Goal: Information Seeking & Learning: Learn about a topic

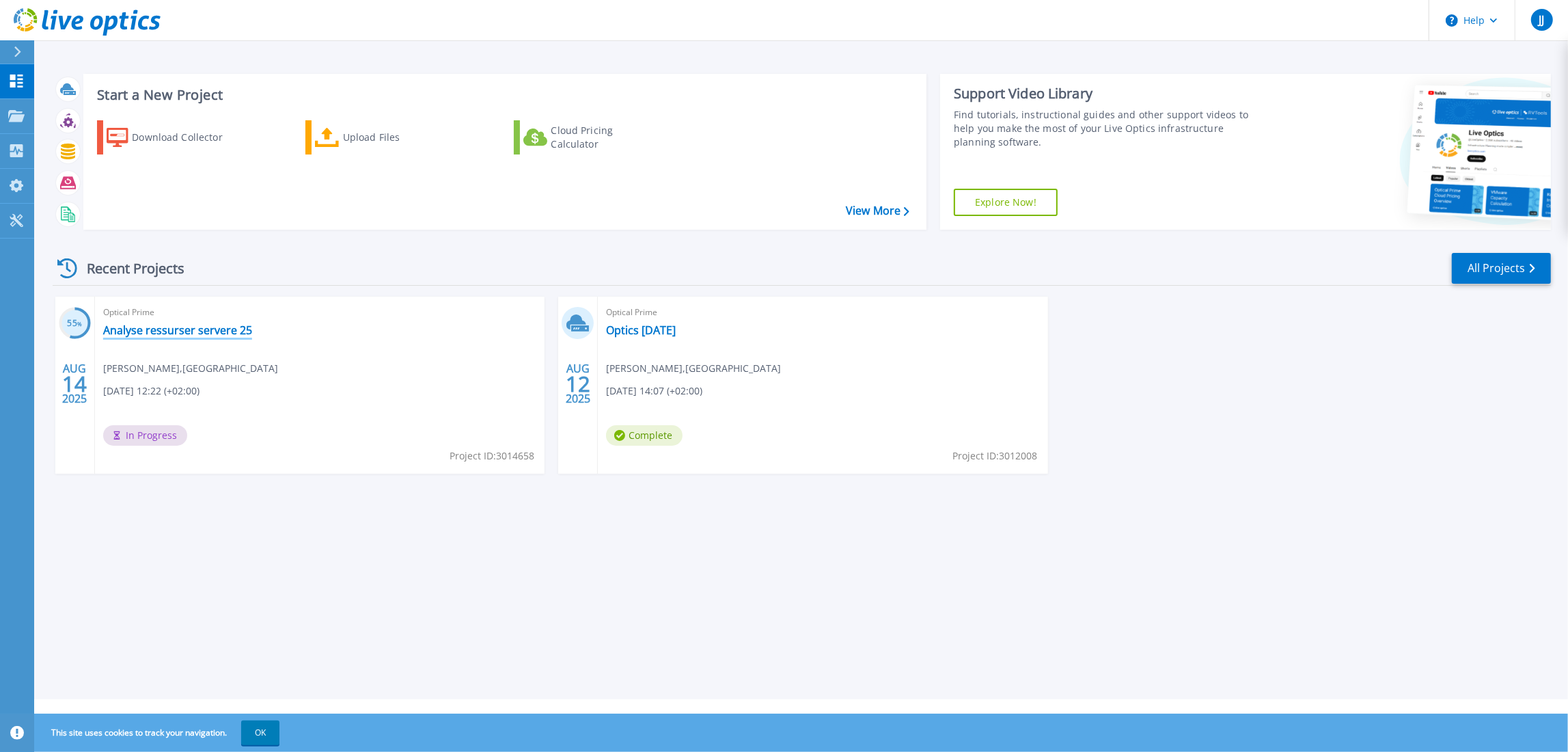
click at [128, 326] on link "Analyse ressurser servere 25" at bounding box center [176, 330] width 149 height 14
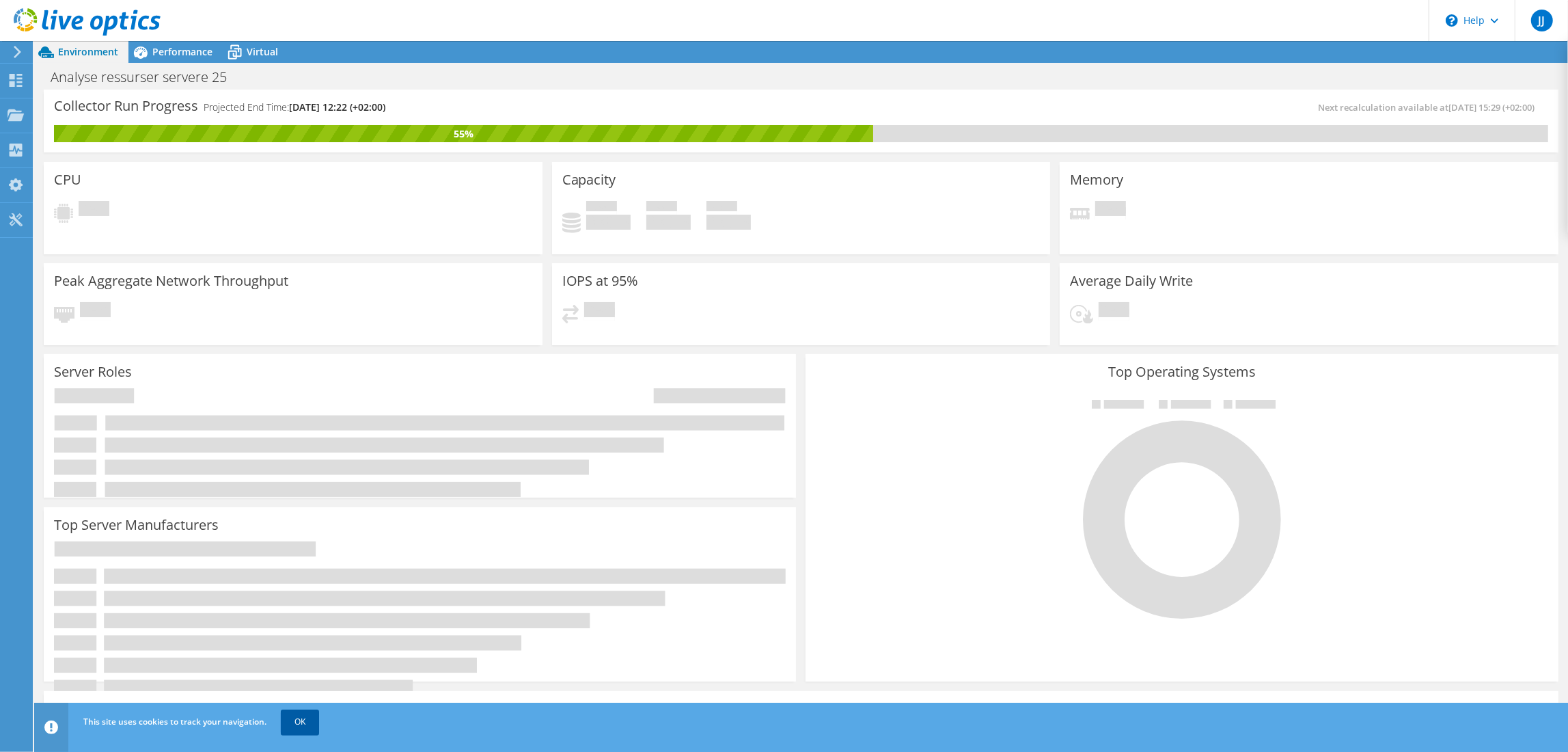
click at [301, 720] on link "OK" at bounding box center [300, 721] width 38 height 25
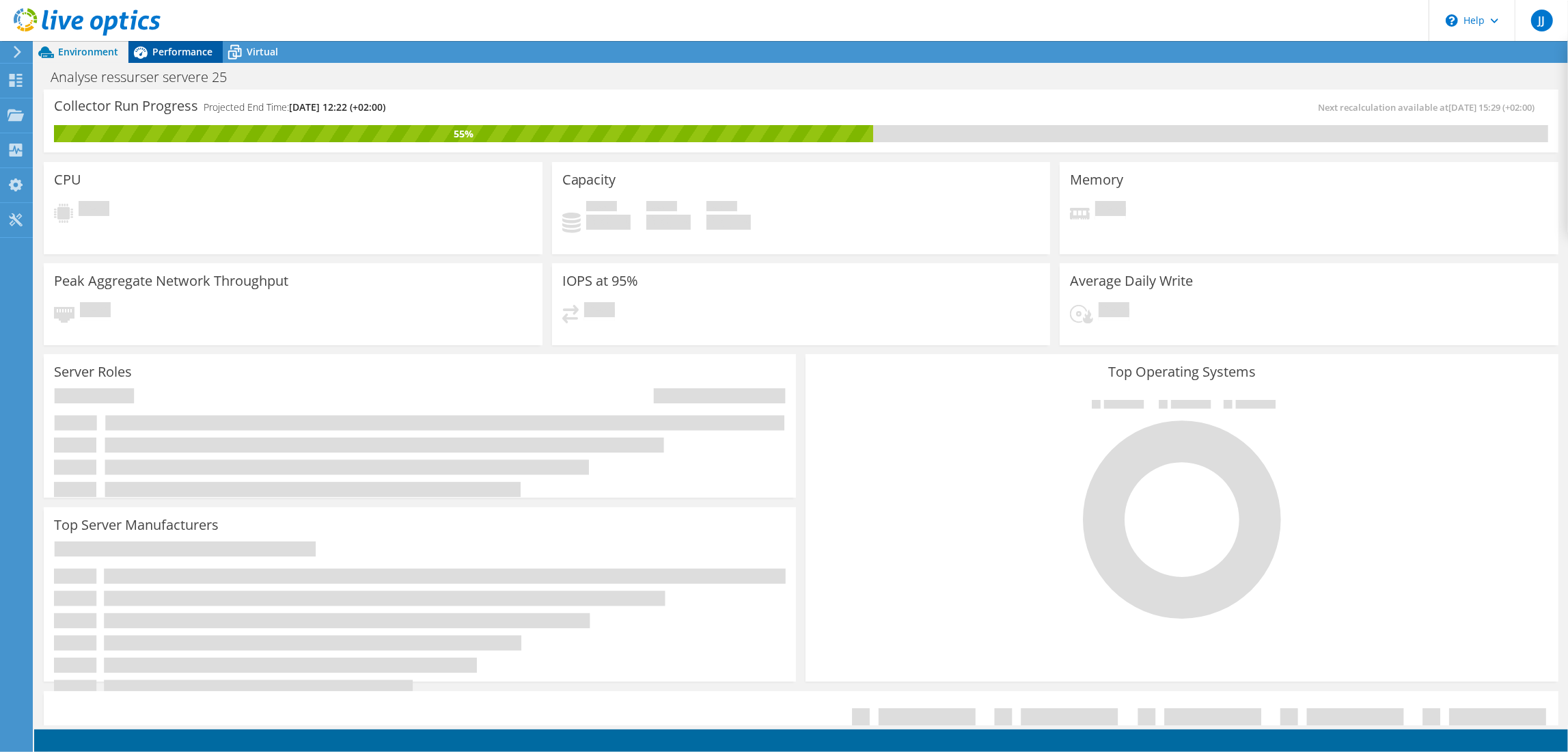
click at [170, 51] on span "Performance" at bounding box center [182, 51] width 60 height 13
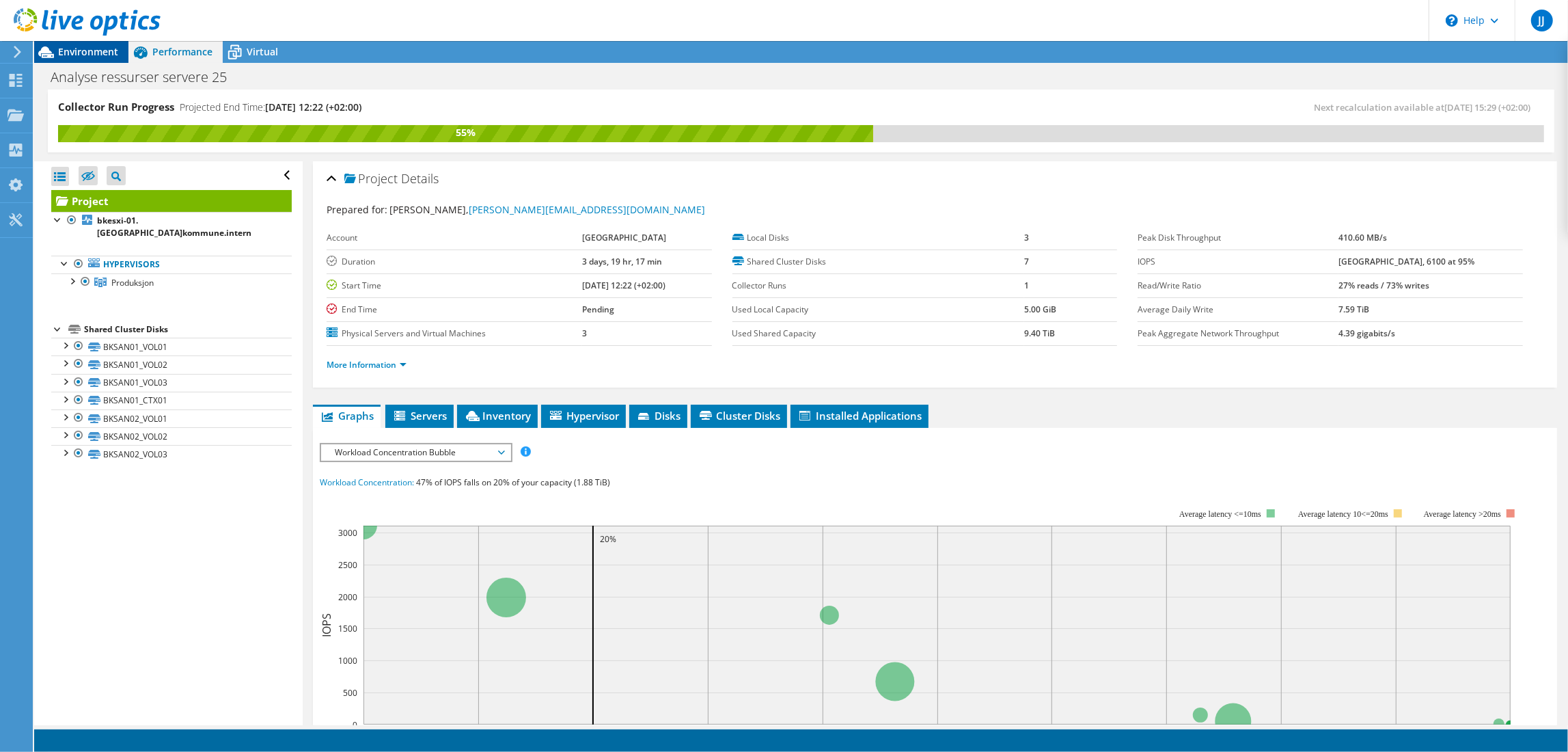
click at [74, 51] on span "Environment" at bounding box center [88, 51] width 60 height 13
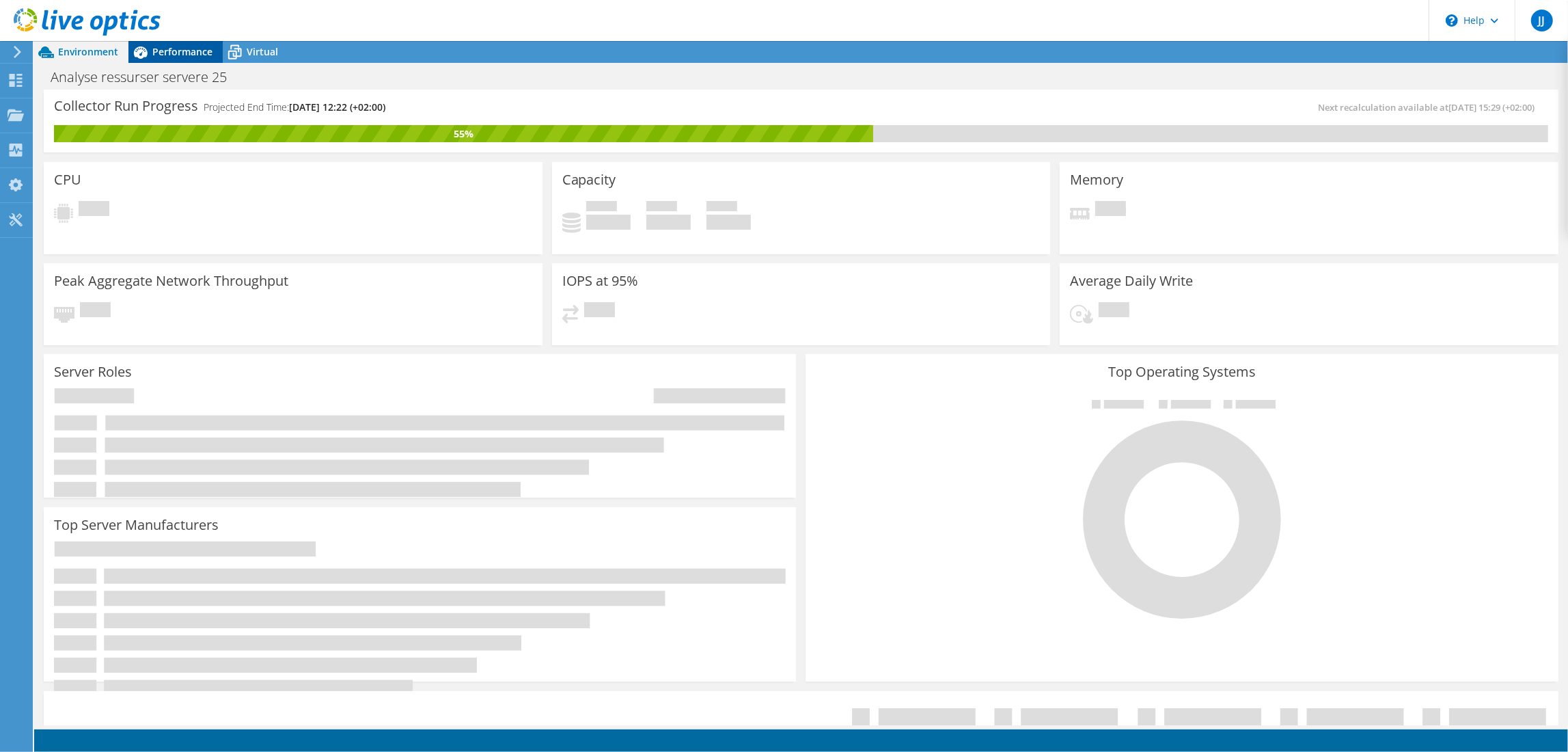
click at [170, 45] on span "Performance" at bounding box center [182, 51] width 60 height 13
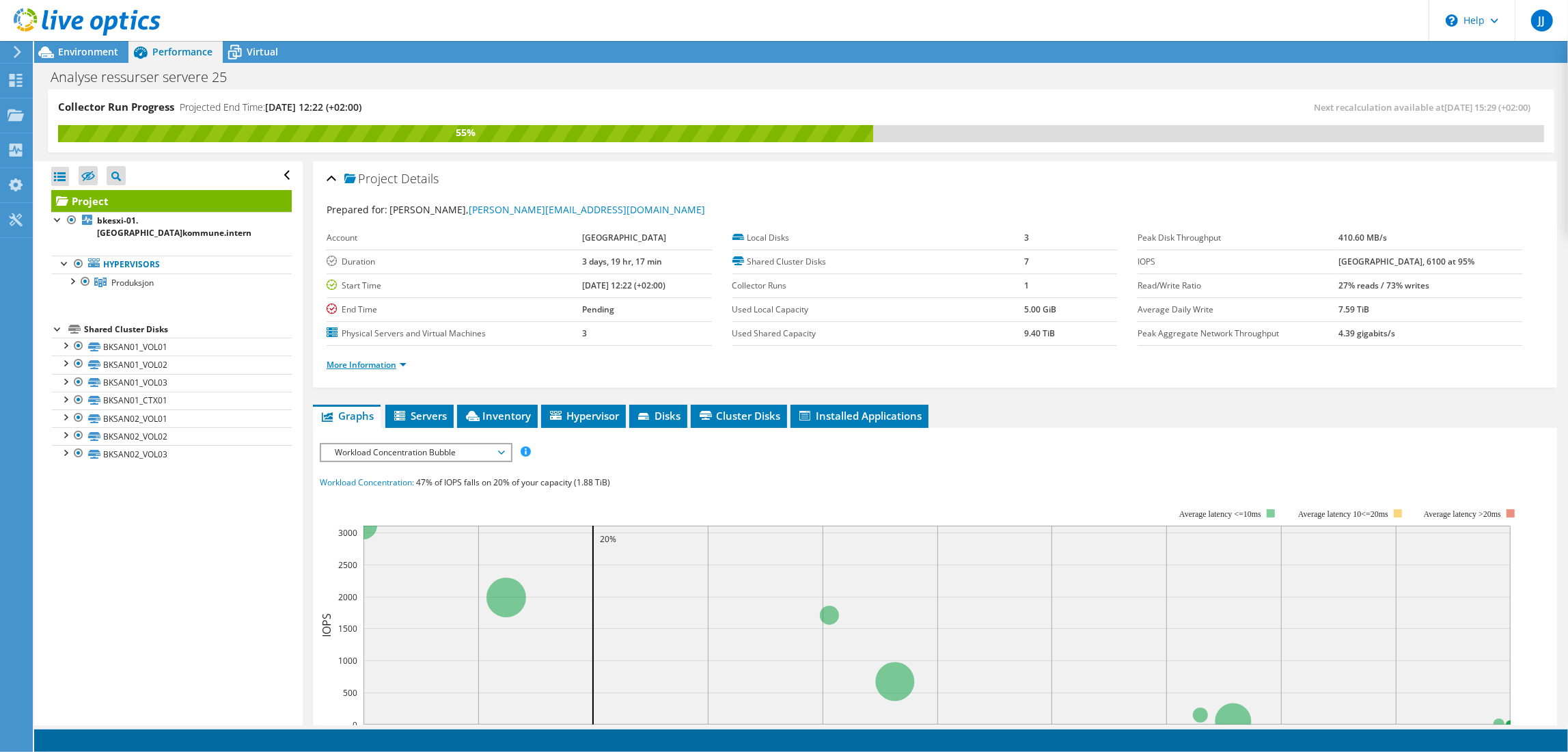
click at [397, 359] on link "More Information" at bounding box center [367, 365] width 80 height 12
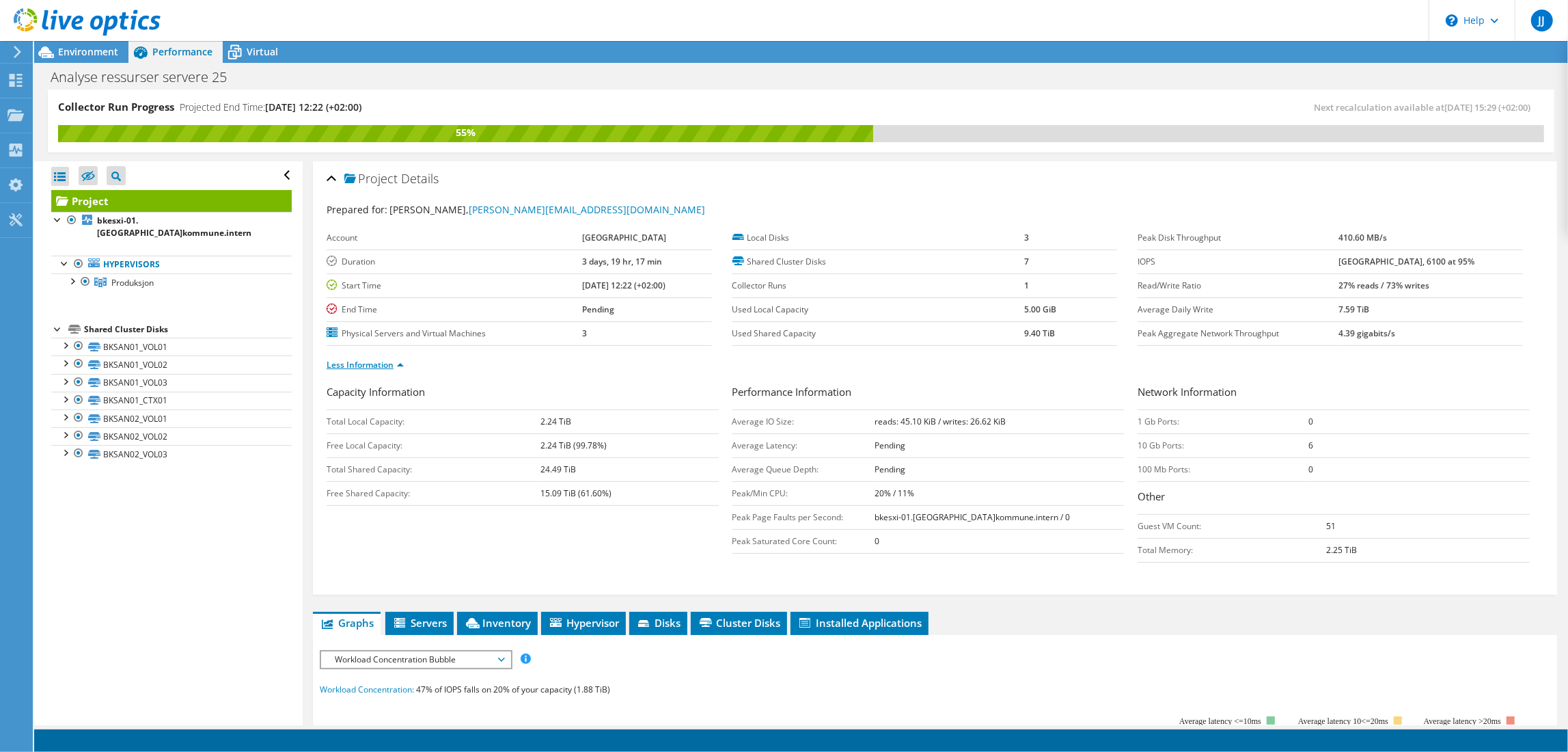
click at [397, 359] on link "Less Information" at bounding box center [365, 365] width 77 height 12
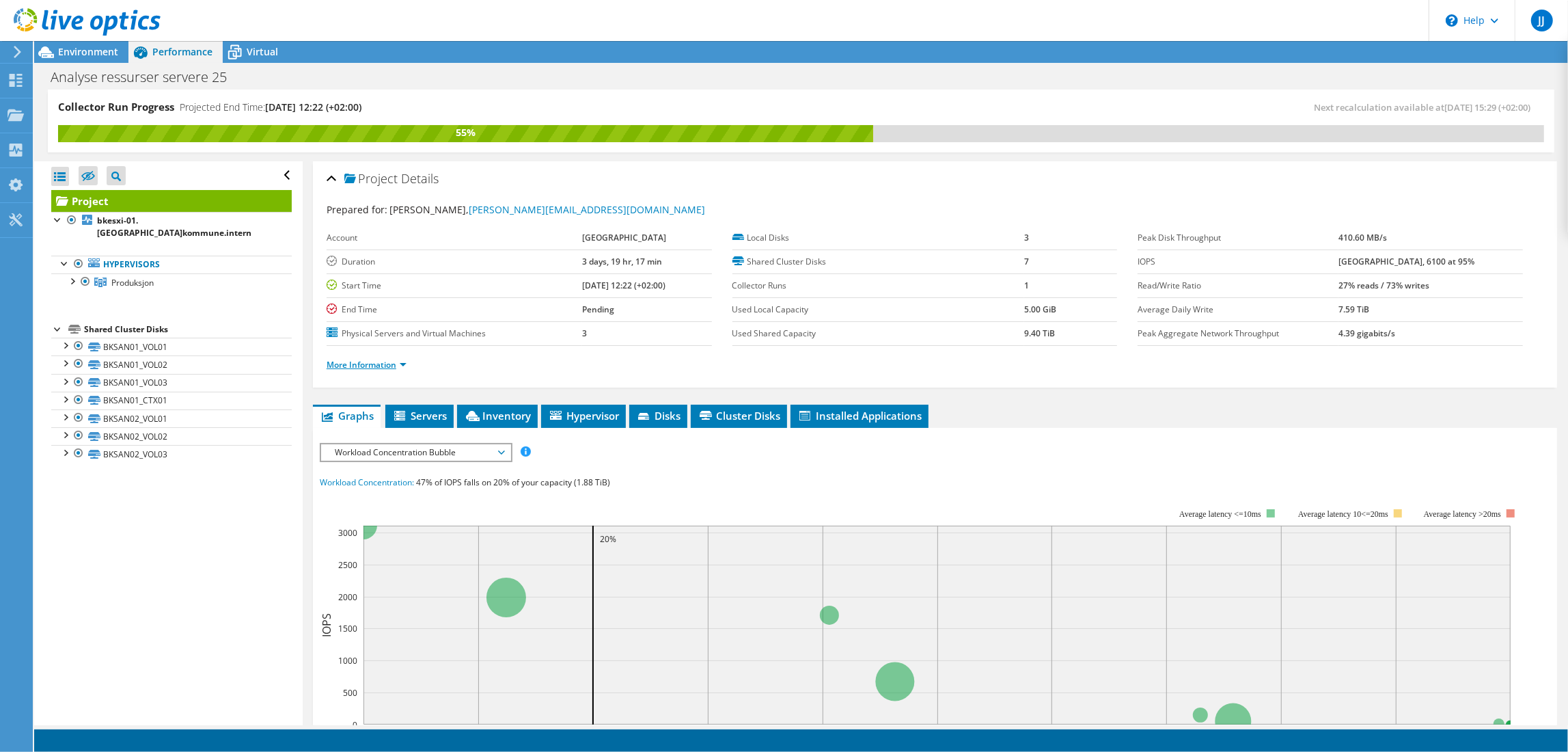
click at [397, 359] on link "More Information" at bounding box center [367, 365] width 80 height 12
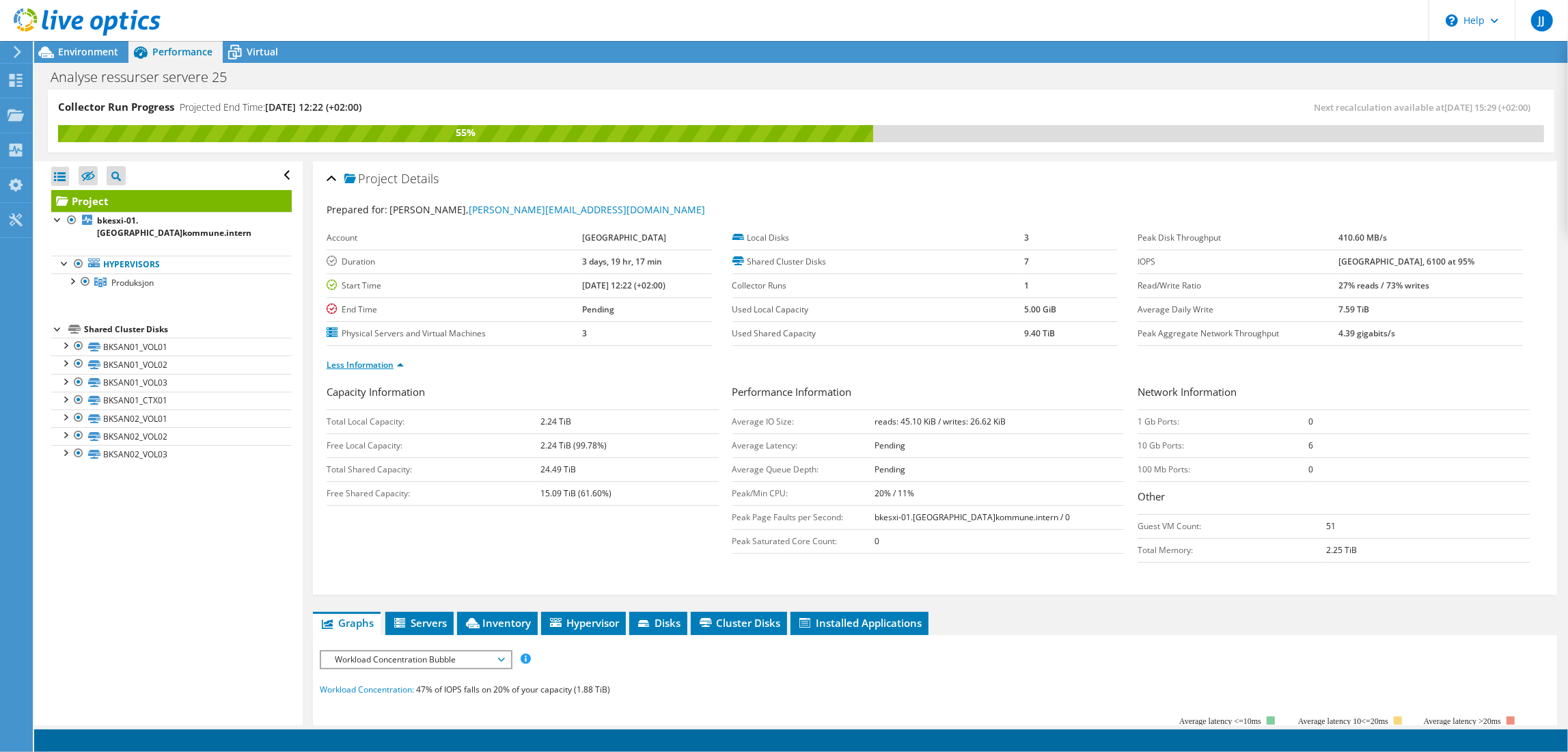
click at [397, 359] on link "Less Information" at bounding box center [365, 365] width 77 height 12
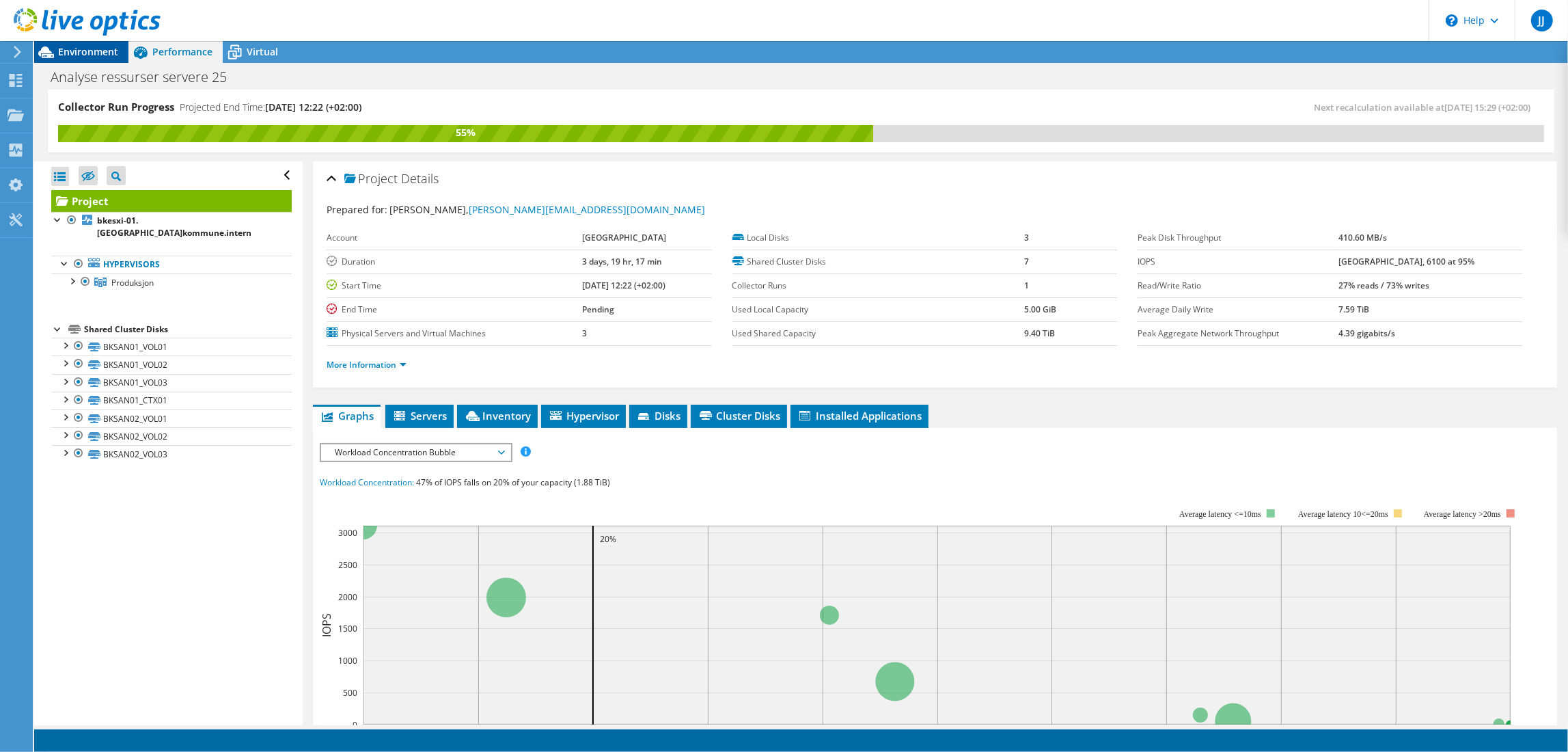
click at [88, 58] on span "Environment" at bounding box center [88, 51] width 60 height 13
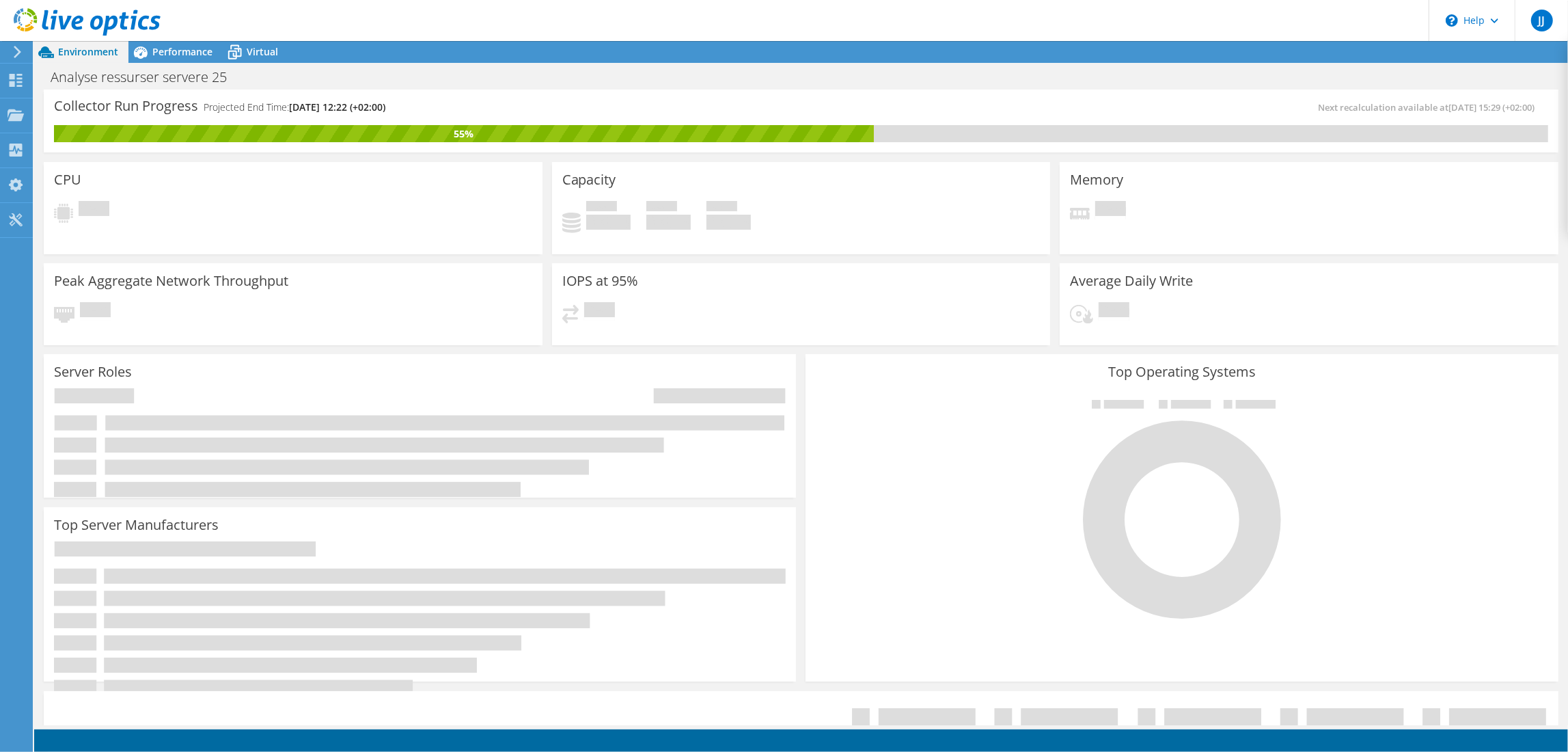
click at [55, 27] on icon at bounding box center [87, 22] width 147 height 28
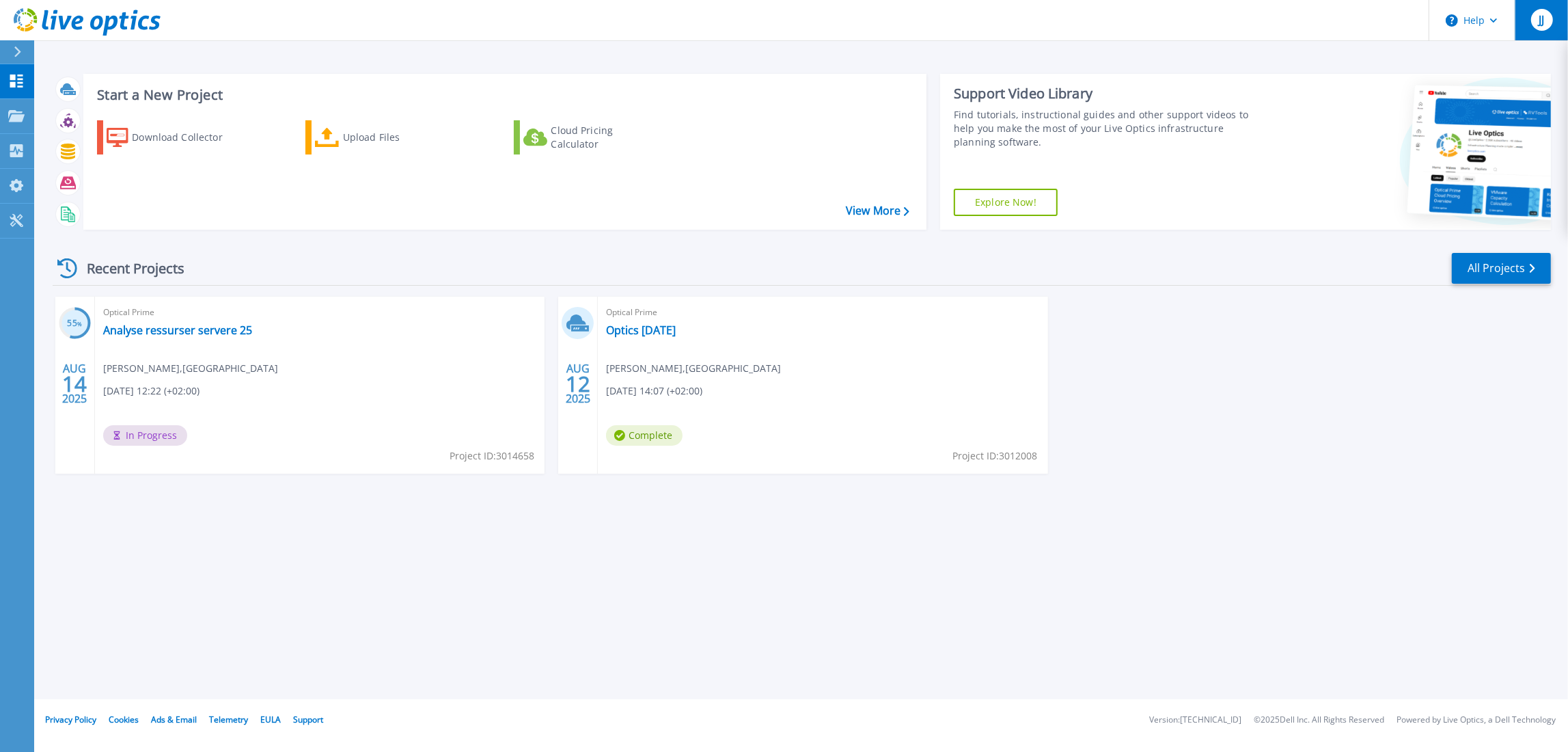
click at [1539, 17] on span "JJ" at bounding box center [1541, 19] width 5 height 11
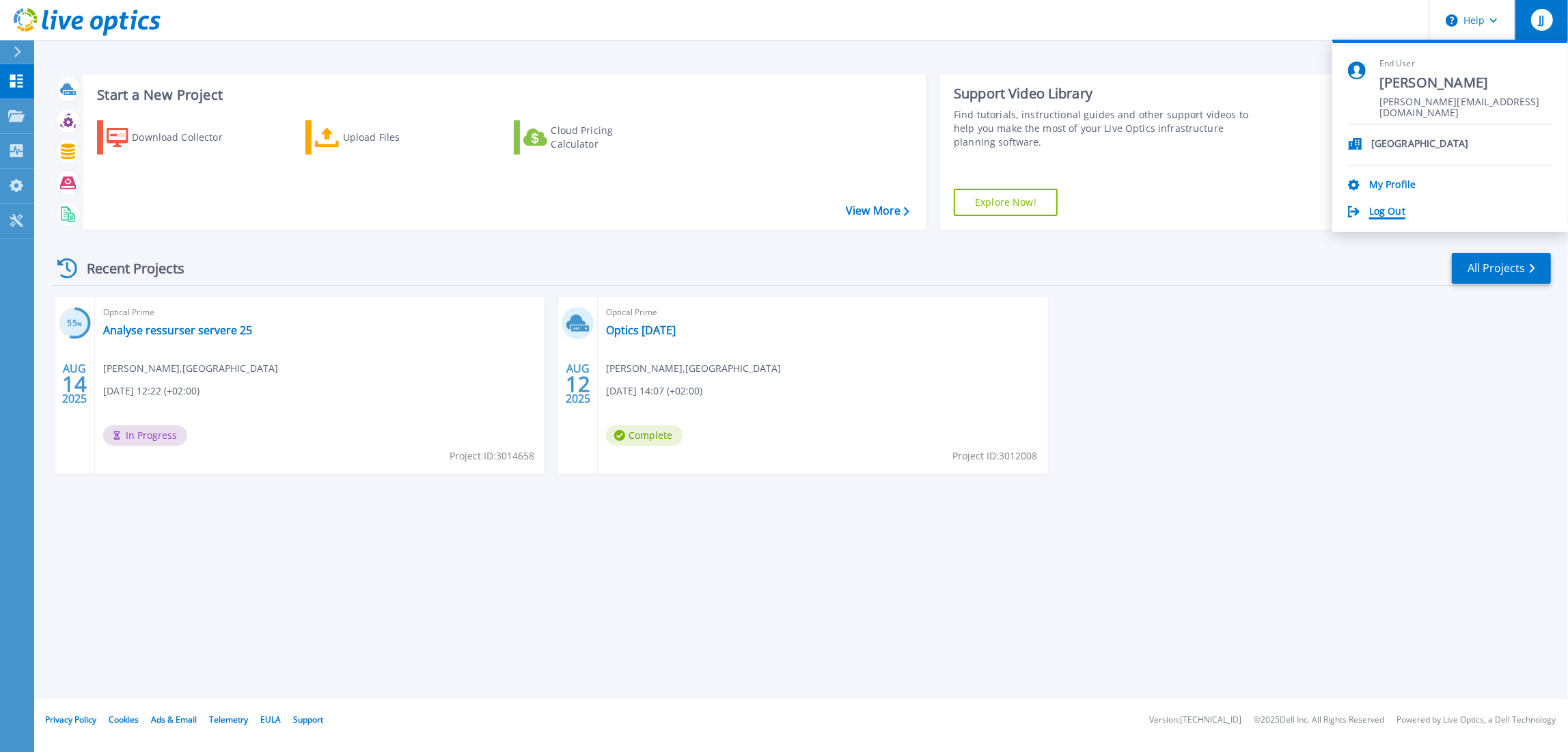
click at [1394, 212] on link "Log Out" at bounding box center [1388, 211] width 36 height 13
